Goal: Task Accomplishment & Management: Manage account settings

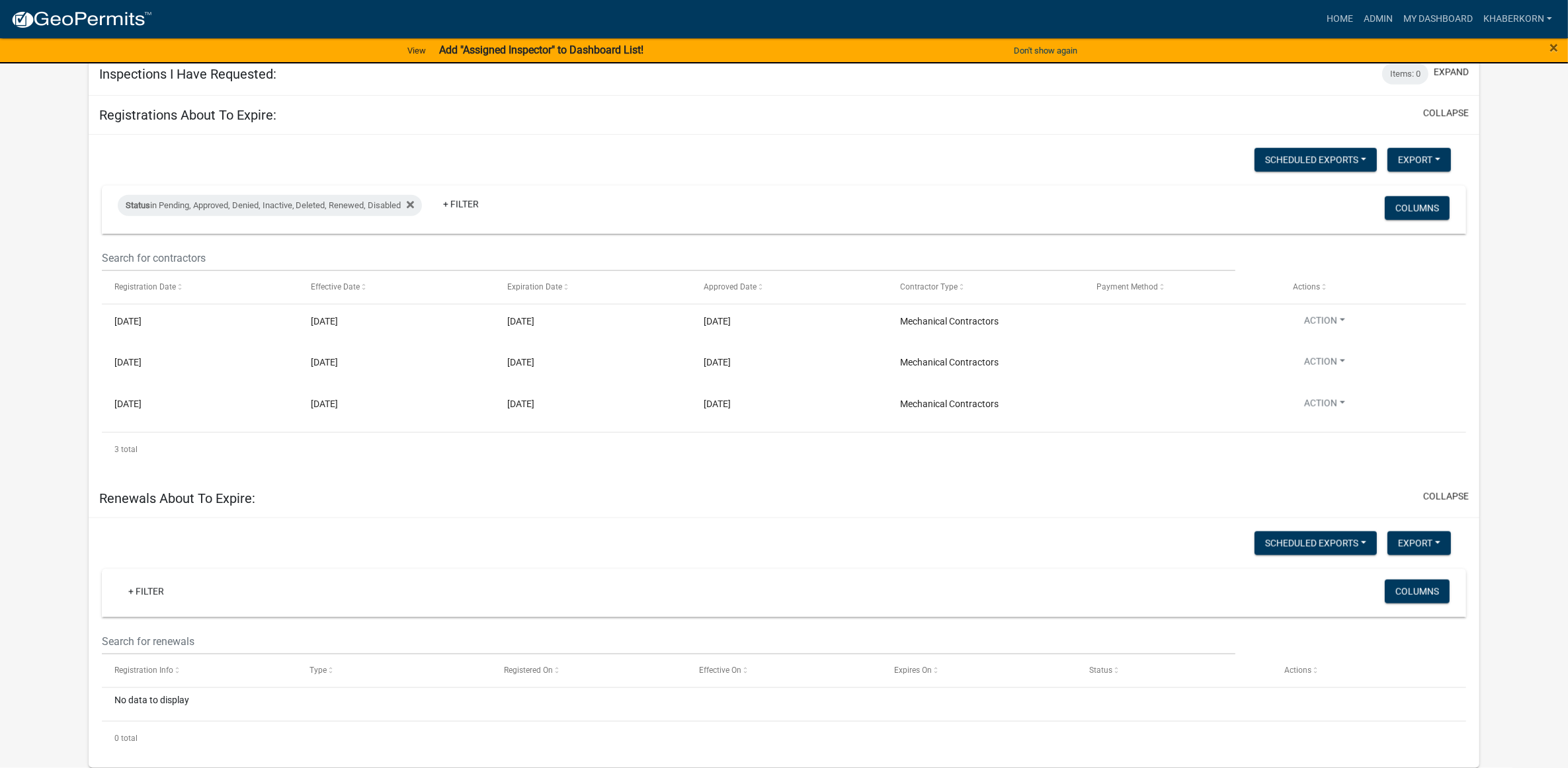
scroll to position [2107, 0]
click at [1389, 15] on link "Admin" at bounding box center [1377, 19] width 40 height 25
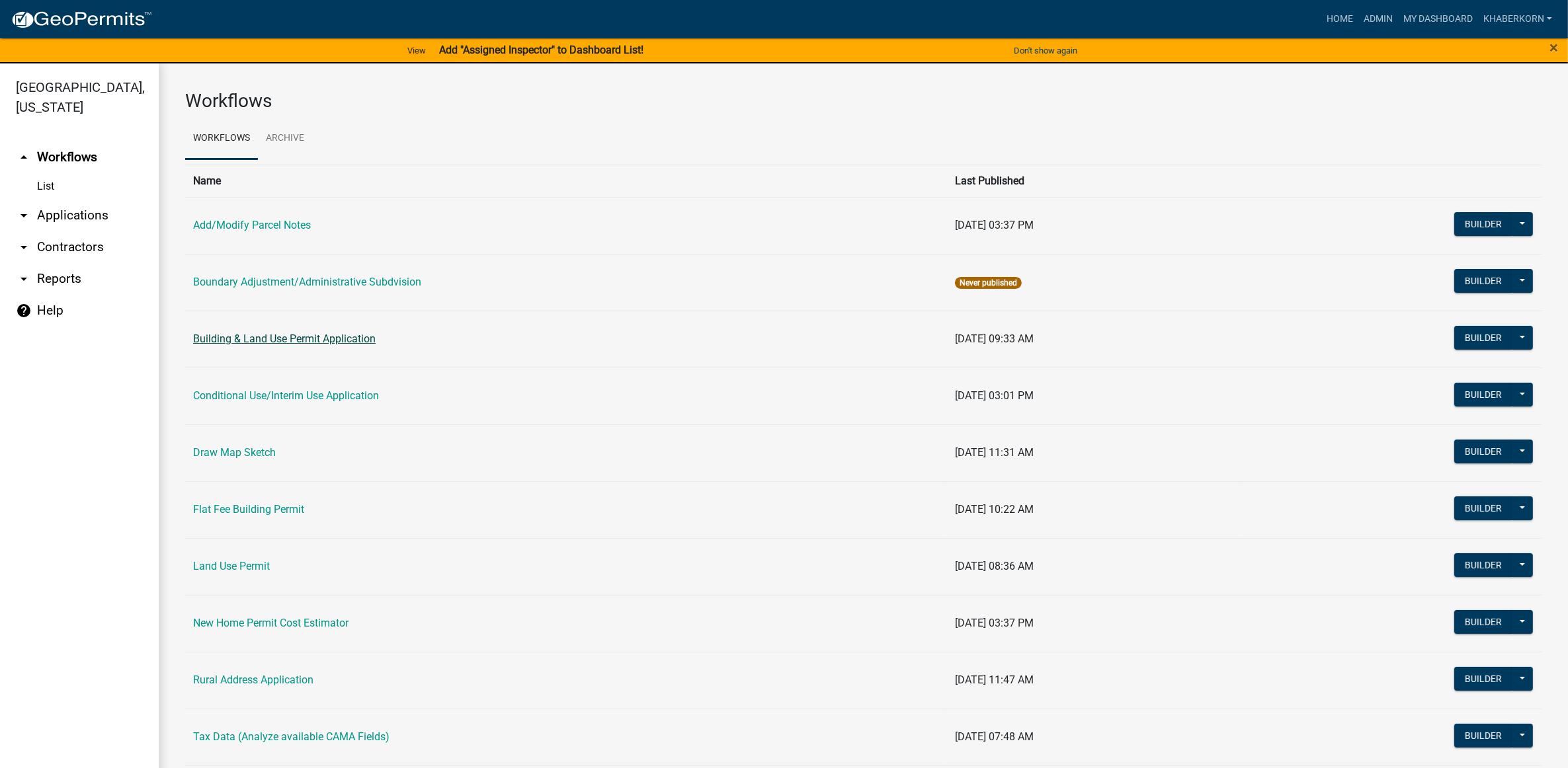
click at [246, 344] on link "Building & Land Use Permit Application" at bounding box center [284, 339] width 183 height 12
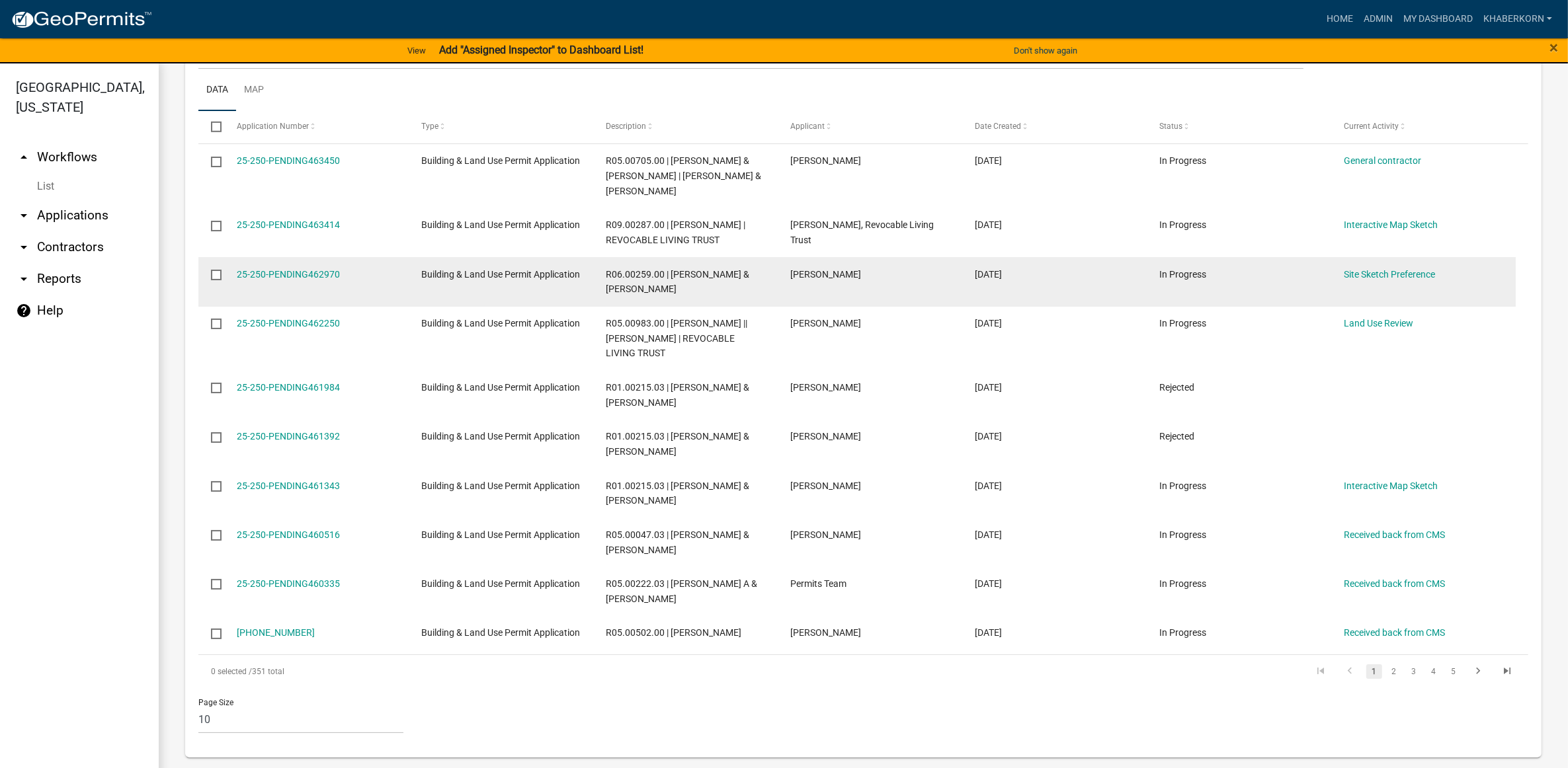
scroll to position [1175, 0]
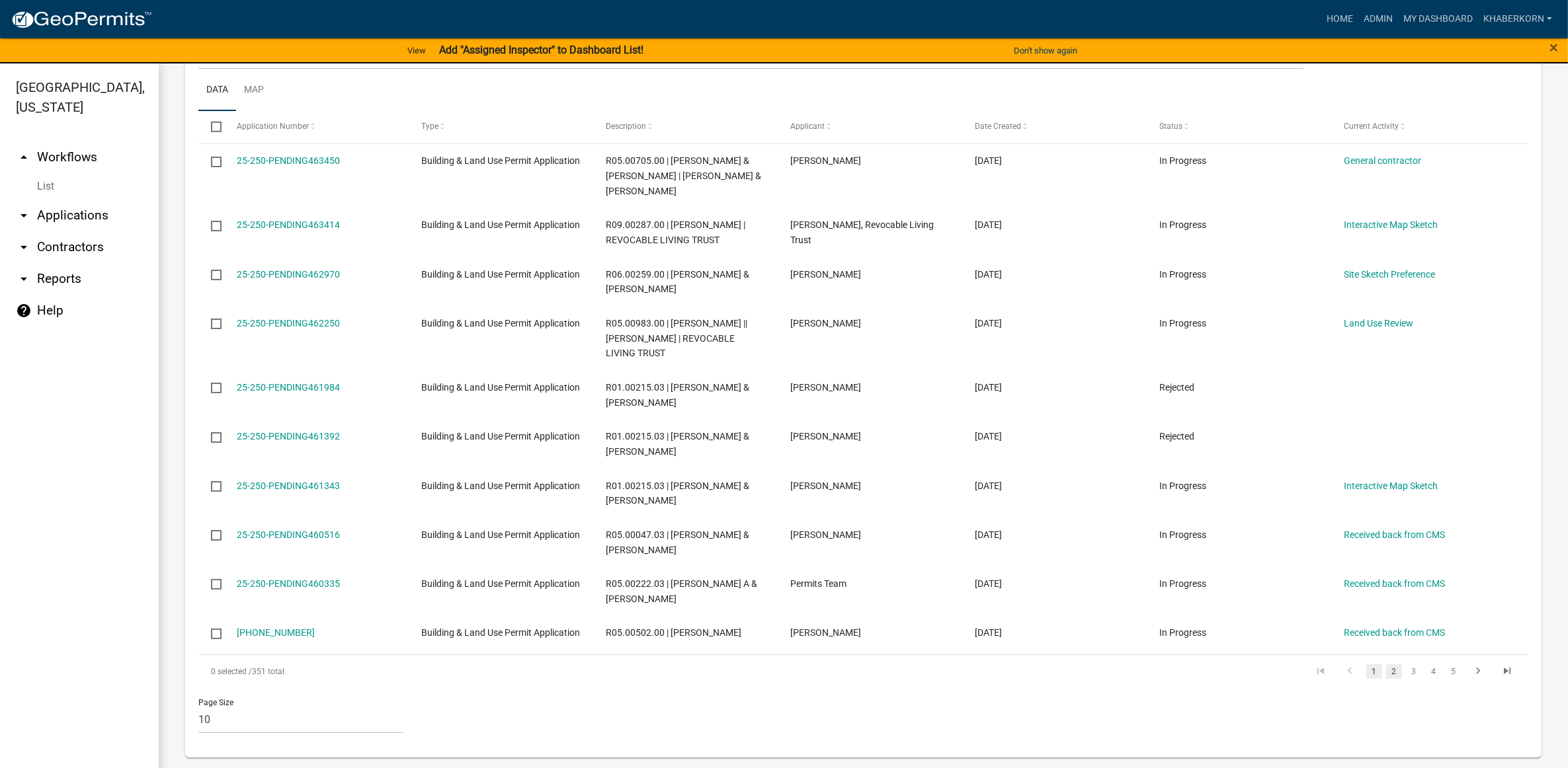
click at [1386, 672] on link "2" at bounding box center [1394, 671] width 16 height 15
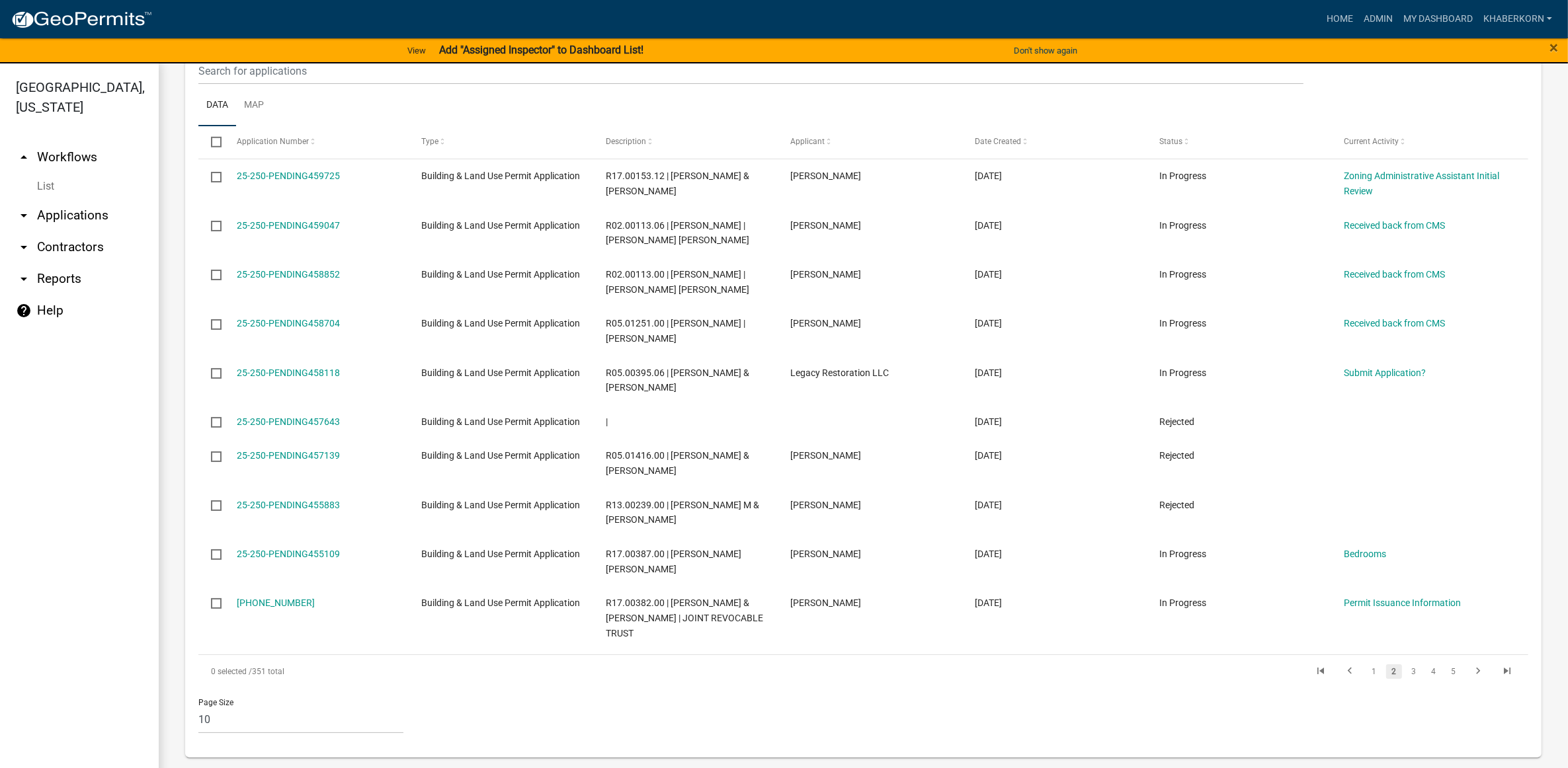
scroll to position [1145, 0]
click at [1406, 673] on link "3" at bounding box center [1414, 672] width 16 height 15
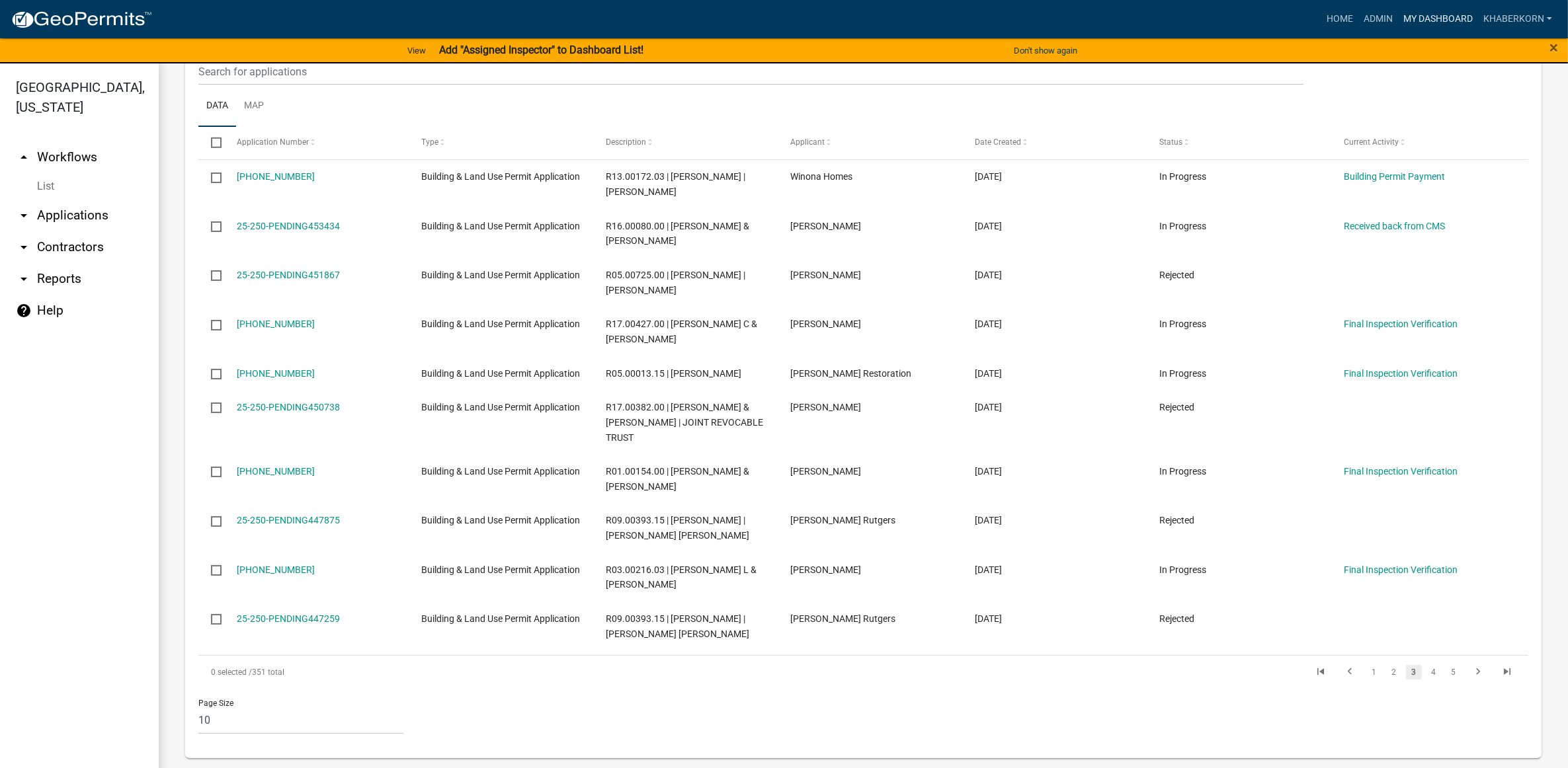
click at [1449, 16] on link "My Dashboard" at bounding box center [1437, 19] width 80 height 25
